Goal: Use online tool/utility: Utilize a website feature to perform a specific function

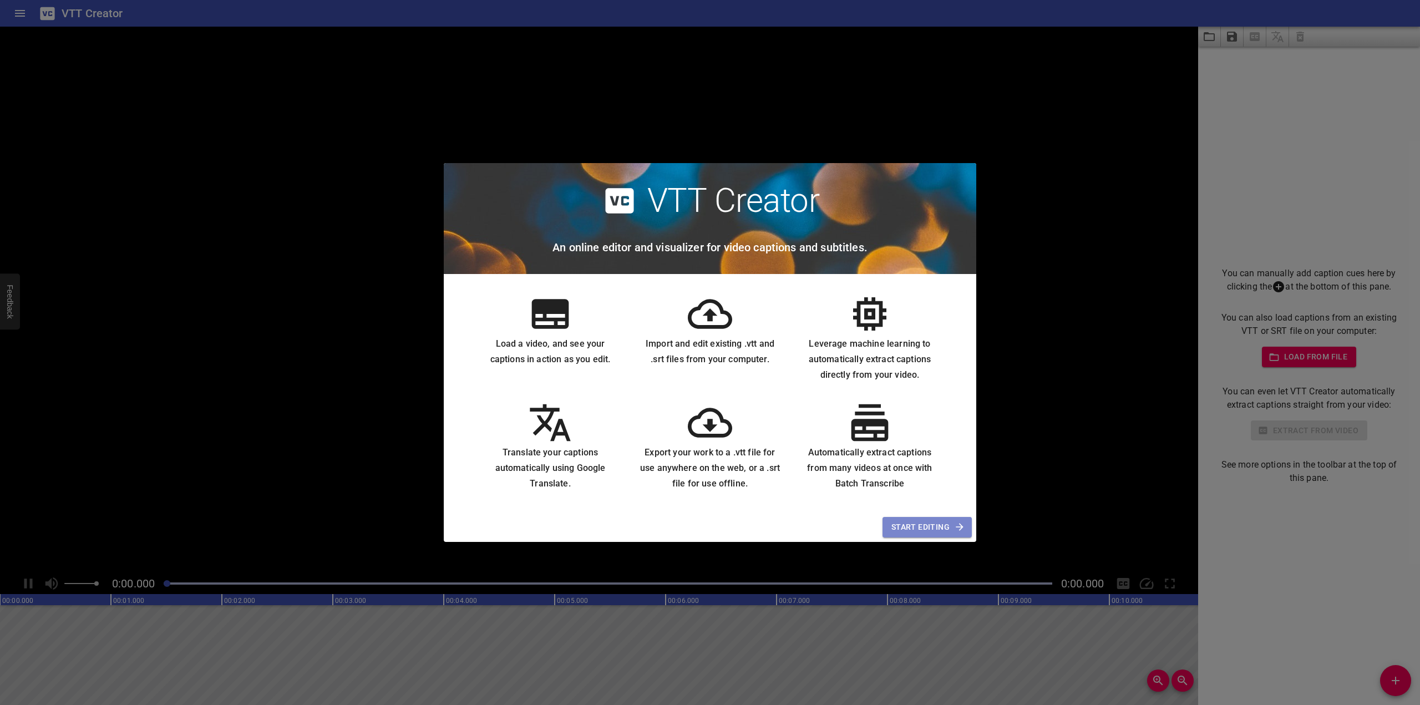
click at [930, 525] on span "Start Editing" at bounding box center [927, 527] width 72 height 14
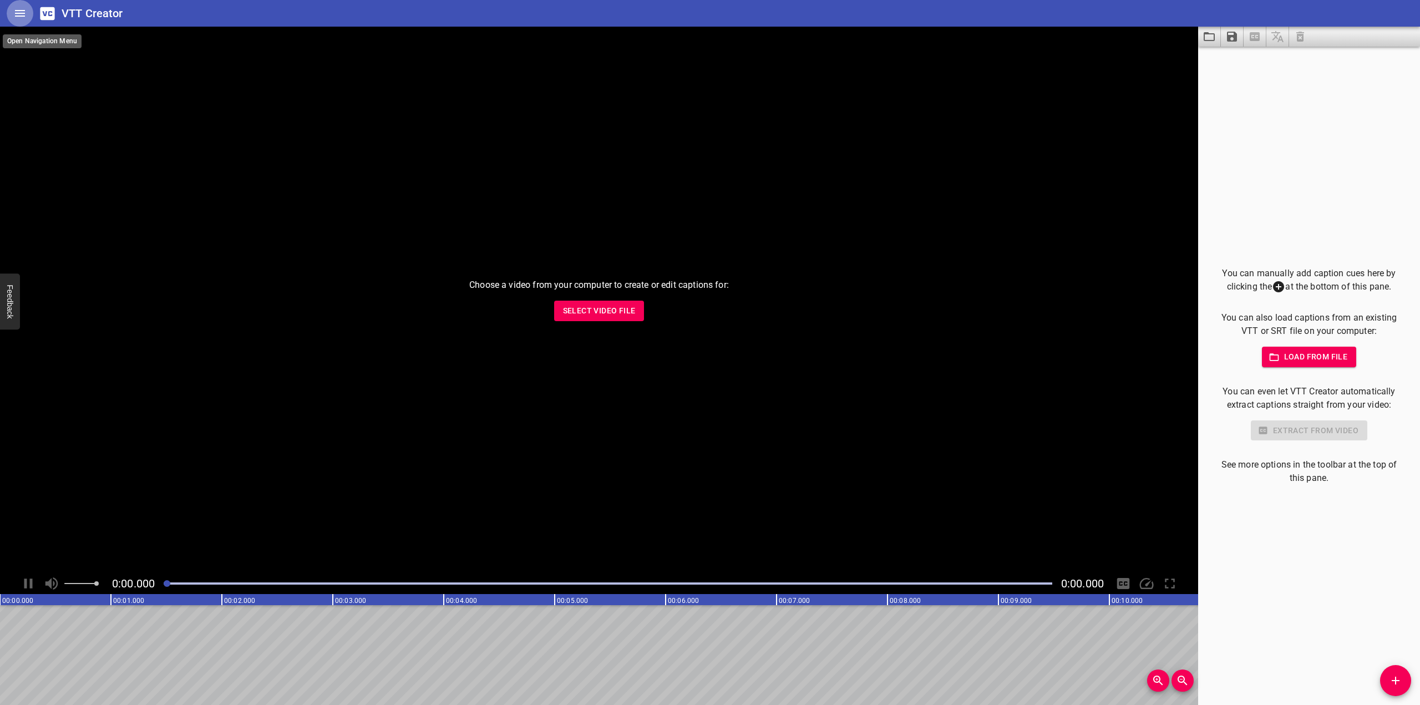
click at [13, 13] on button "Home" at bounding box center [20, 13] width 27 height 27
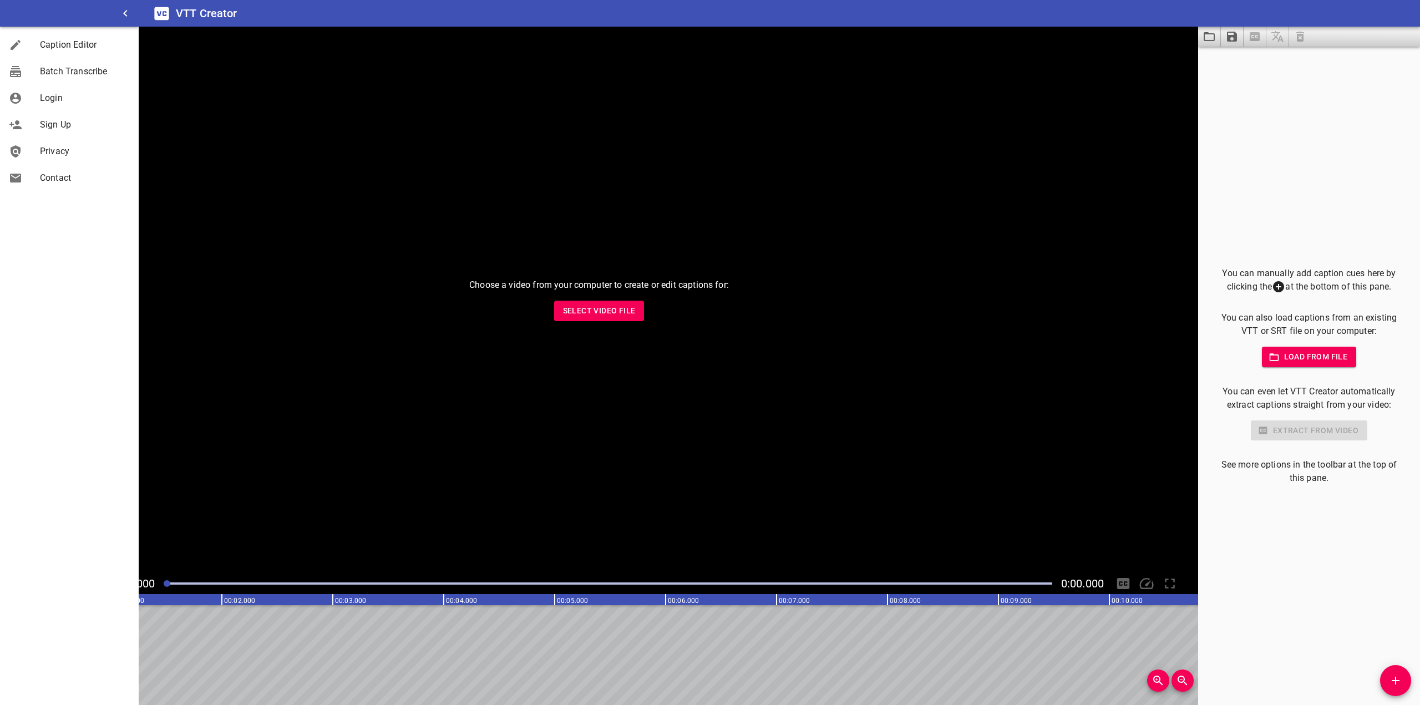
click at [278, 141] on div "Choose a video from your computer to create or edit captions for: Select Video …" at bounding box center [599, 300] width 1198 height 546
click at [34, 42] on div at bounding box center [24, 44] width 31 height 13
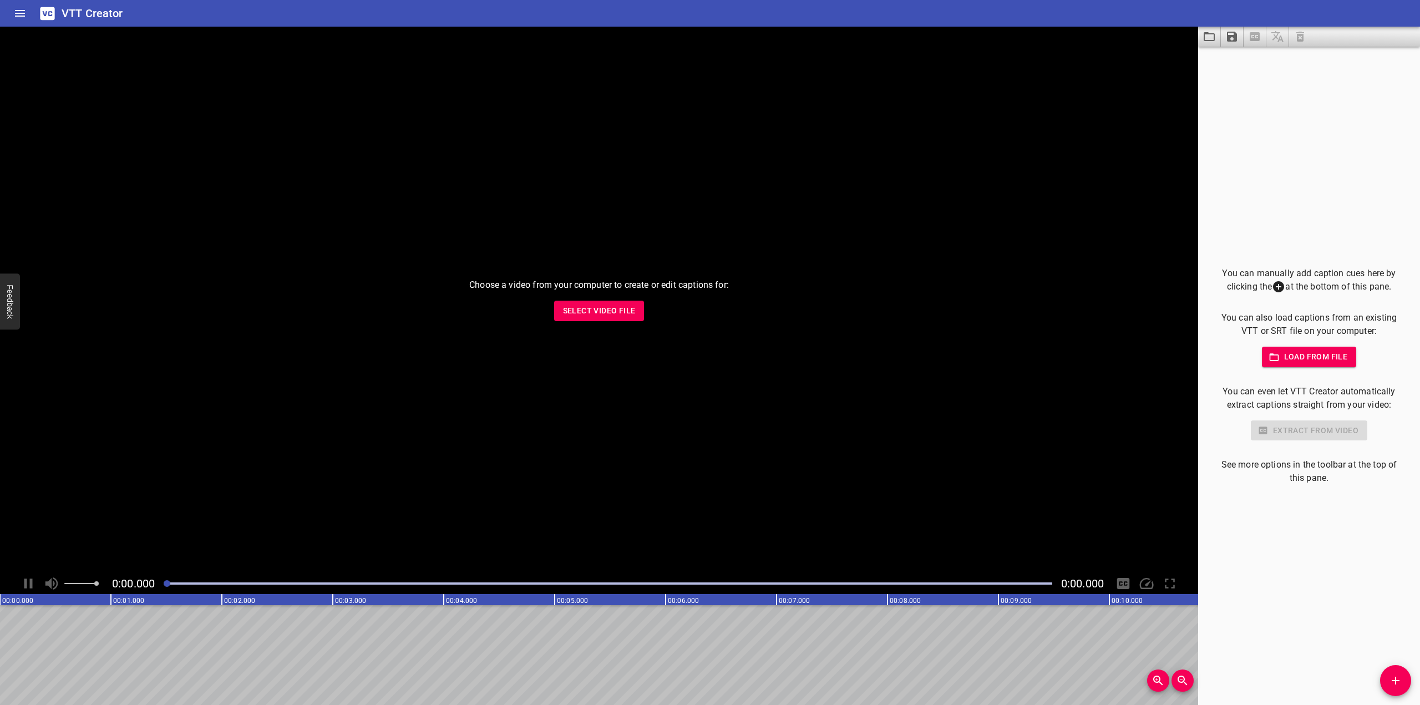
click at [196, 582] on div "Play progress" at bounding box center [608, 583] width 889 height 2
click at [199, 598] on rect at bounding box center [1386, 599] width 2773 height 11
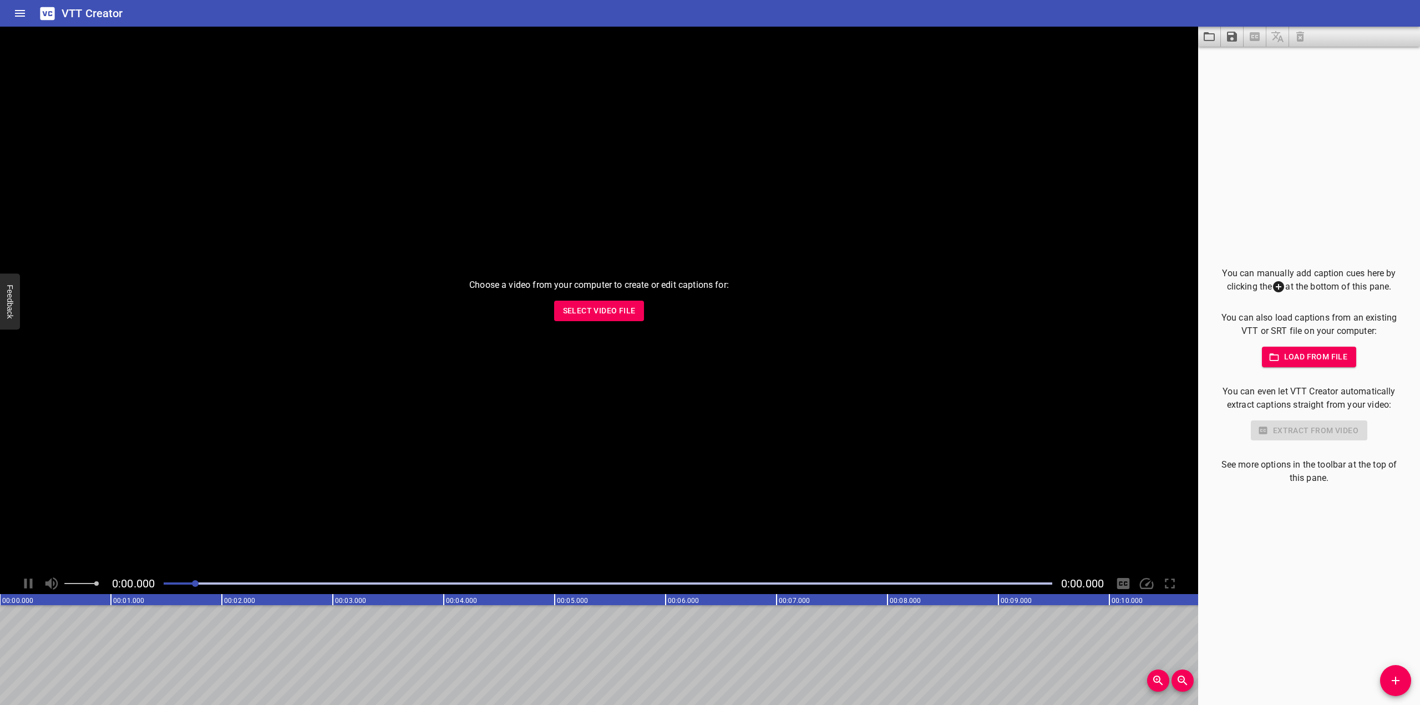
drag, startPoint x: 281, startPoint y: 647, endPoint x: 589, endPoint y: 660, distance: 308.1
click at [1395, 671] on button "Add Cue" at bounding box center [1395, 680] width 31 height 31
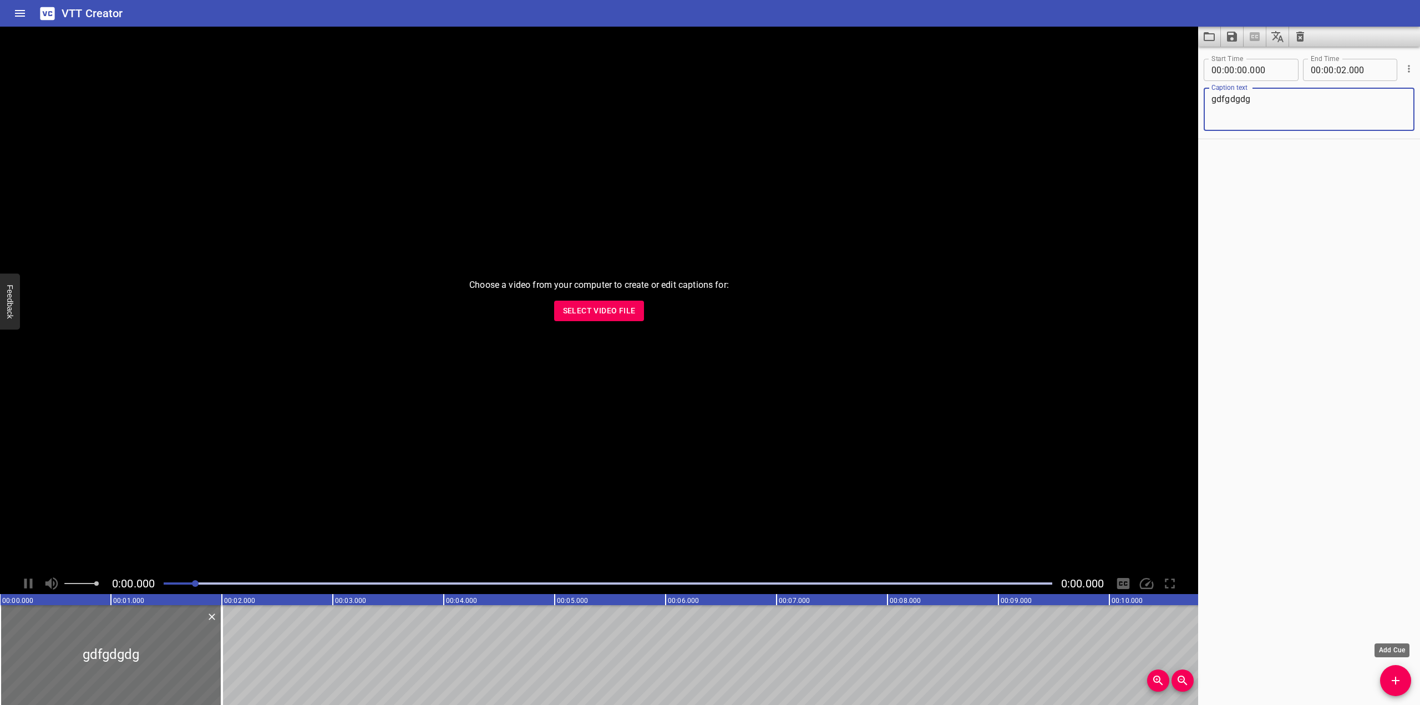
type textarea "gdfgdgdg"
click at [1386, 679] on span "Add Cue" at bounding box center [1395, 680] width 31 height 13
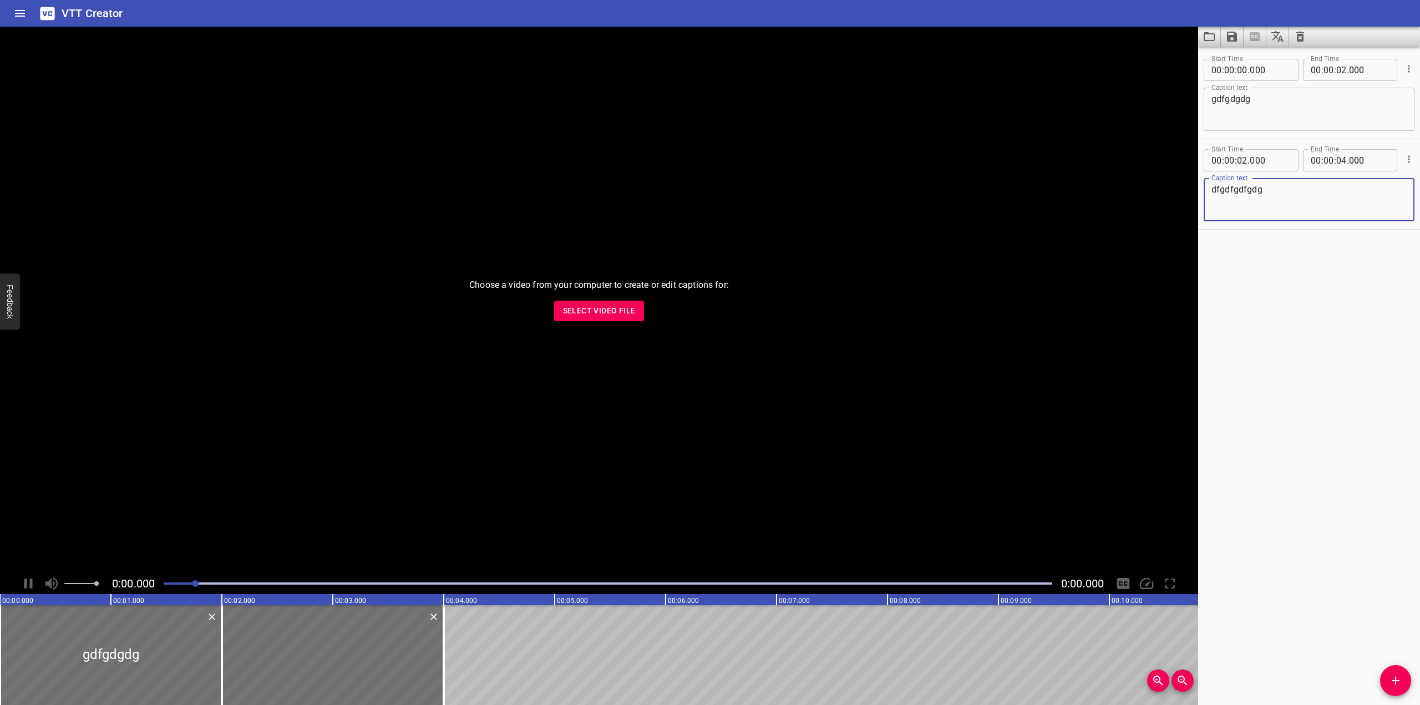
type textarea "dfgdfgdfgdg"
drag, startPoint x: 1316, startPoint y: 329, endPoint x: 1256, endPoint y: 70, distance: 266.4
click at [1315, 323] on div "Start Time 00 : 00 : 00 . 000 Start Time End Time 00 : 00 : 02 . 000 End Time C…" at bounding box center [1309, 376] width 222 height 658
click at [1235, 34] on icon "Save captions to file" at bounding box center [1232, 37] width 10 height 10
click at [1249, 57] on li "Save to VTT file" at bounding box center [1262, 61] width 82 height 20
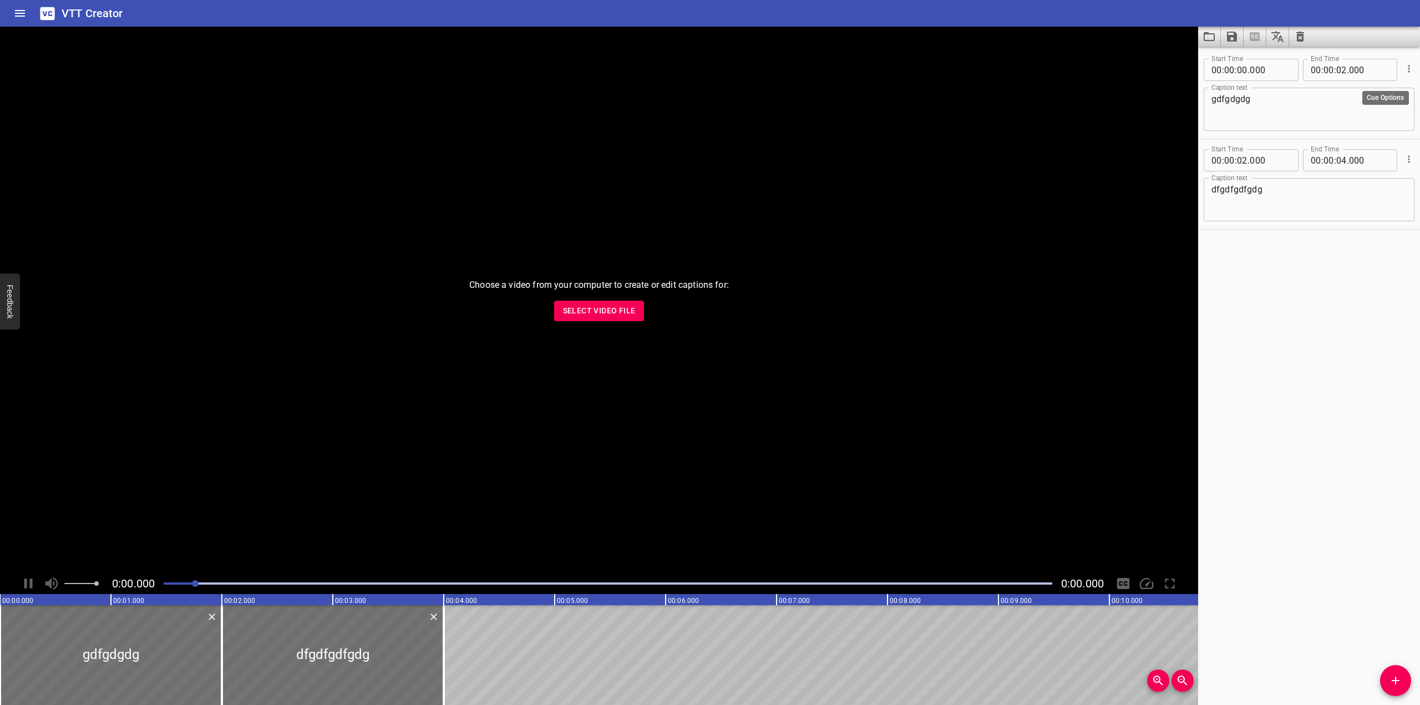
click at [1403, 65] on icon "Cue Options" at bounding box center [1408, 68] width 11 height 11
click at [1380, 69] on li "Advanced options..." at bounding box center [1362, 69] width 97 height 20
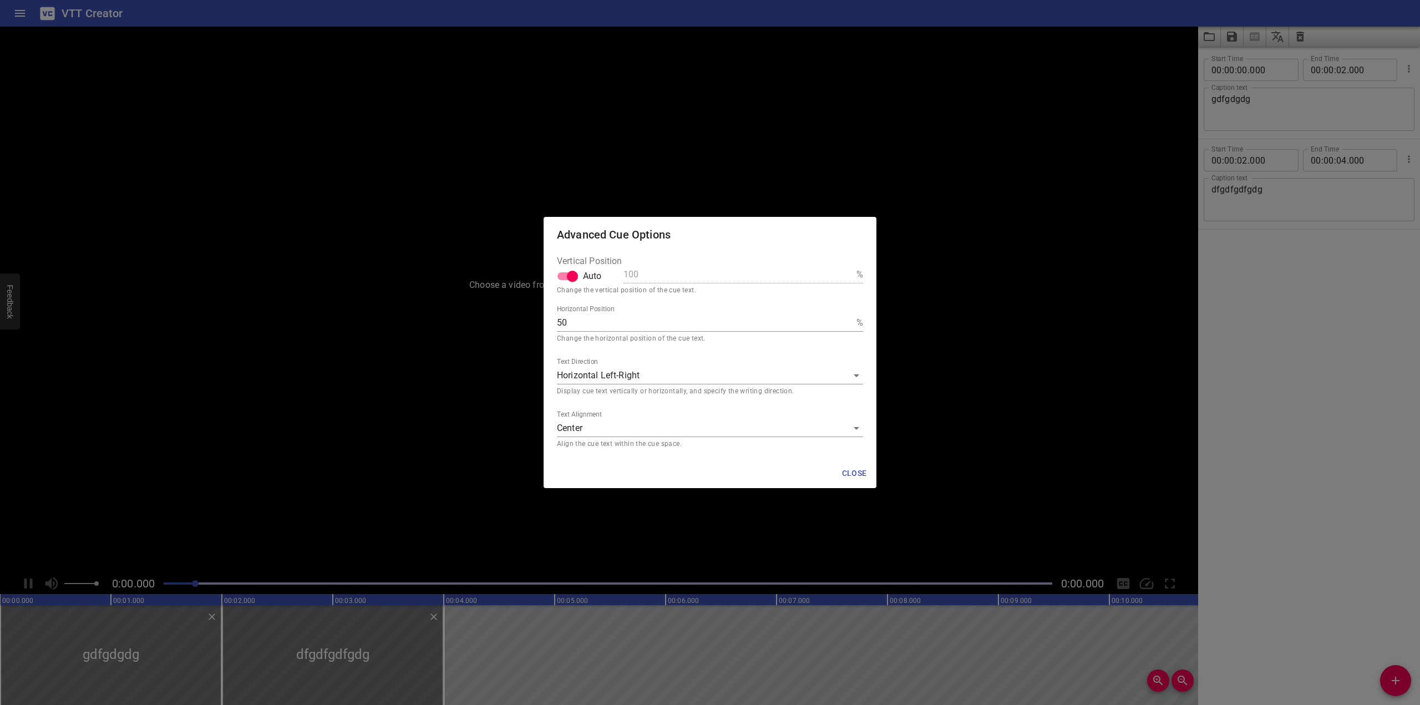
click at [850, 470] on span "Close" at bounding box center [854, 473] width 27 height 14
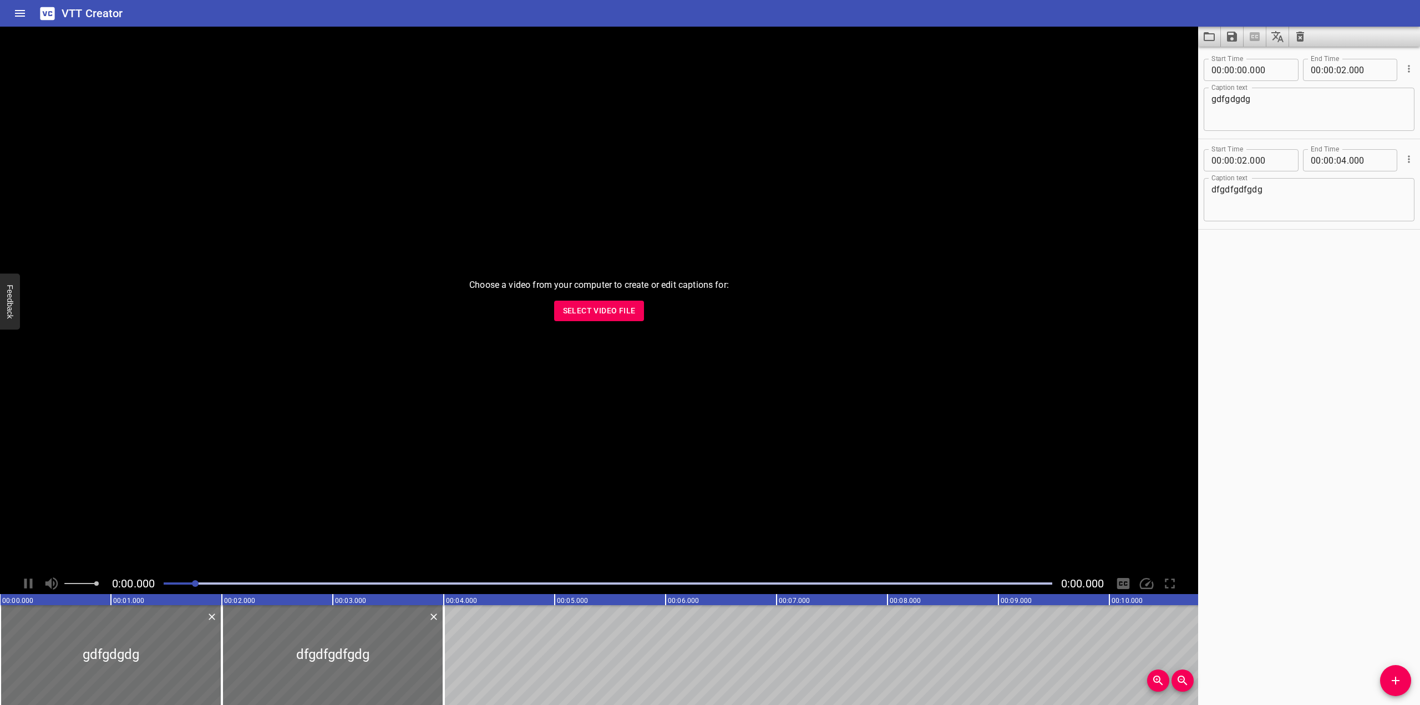
click at [1234, 108] on textarea "gdfgdgdg" at bounding box center [1308, 110] width 195 height 32
click at [1234, 102] on textarea "gdfgdgdg" at bounding box center [1308, 110] width 195 height 32
click at [1233, 102] on textarea "gdfgdgdg" at bounding box center [1308, 110] width 195 height 32
click at [1408, 163] on icon "Cue Options" at bounding box center [1409, 158] width 2 height 7
drag, startPoint x: 1300, startPoint y: 342, endPoint x: 1274, endPoint y: 98, distance: 246.0
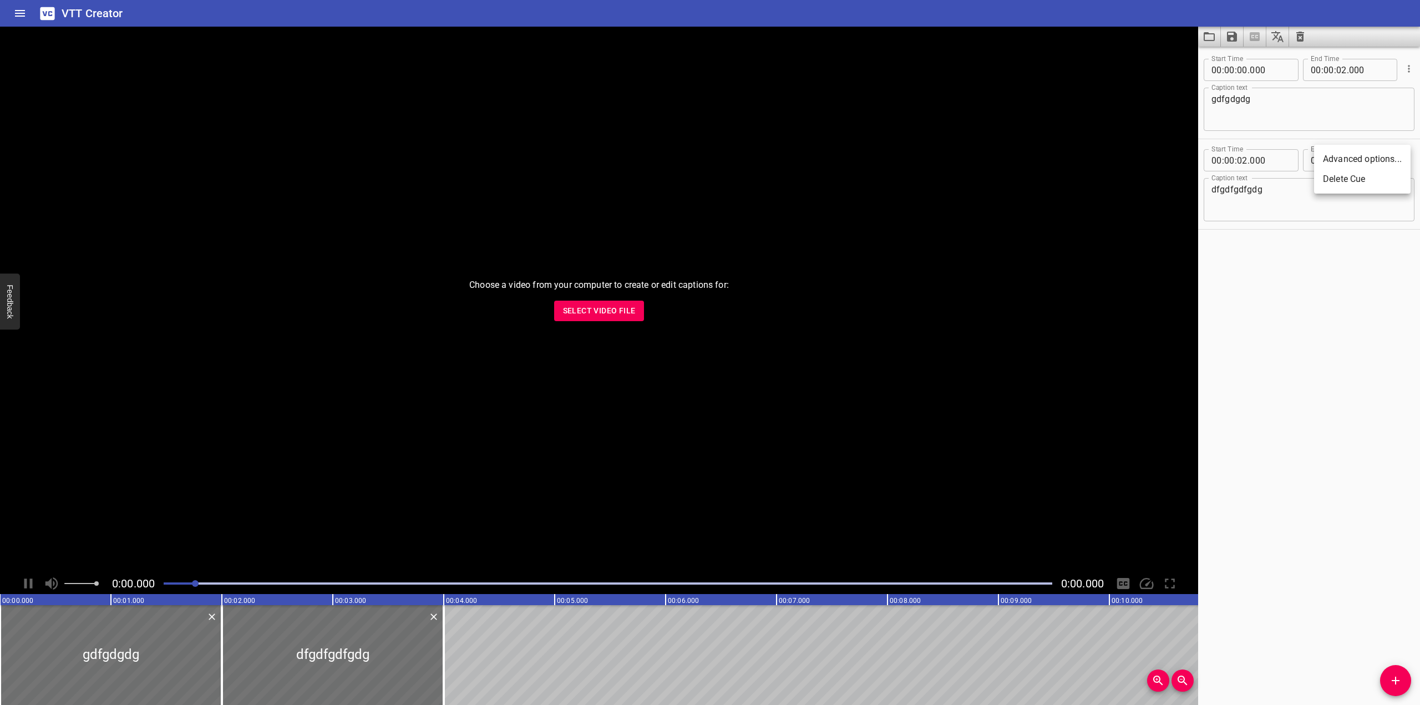
click at [1299, 340] on div at bounding box center [710, 352] width 1420 height 705
